Goal: Find specific page/section: Find specific page/section

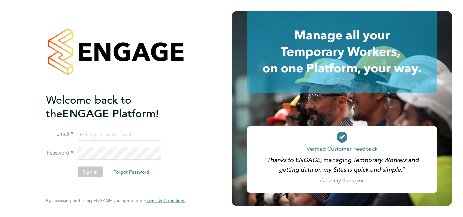
type input "[PERSON_NAME][EMAIL_ADDRESS][PERSON_NAME][DOMAIN_NAME]"
click at [94, 175] on button "Sign In" at bounding box center [90, 171] width 26 height 11
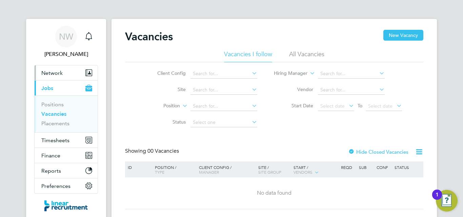
click at [64, 72] on button "Network" at bounding box center [66, 72] width 63 height 15
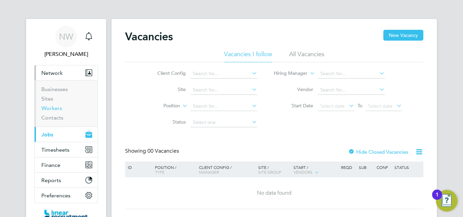
click at [57, 107] on link "Workers" at bounding box center [51, 108] width 21 height 6
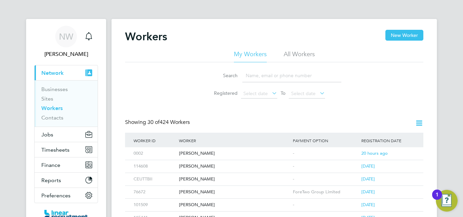
click at [249, 75] on input at bounding box center [291, 75] width 99 height 13
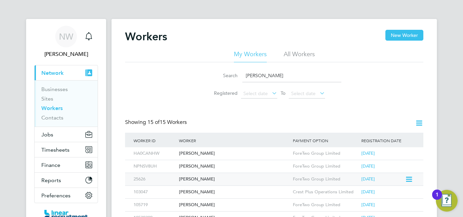
type input "john"
click at [225, 177] on div "John Garrigan" at bounding box center [234, 179] width 114 height 13
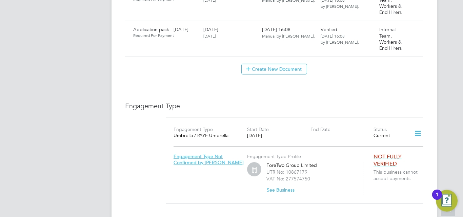
scroll to position [440, 0]
